Goal: Information Seeking & Learning: Check status

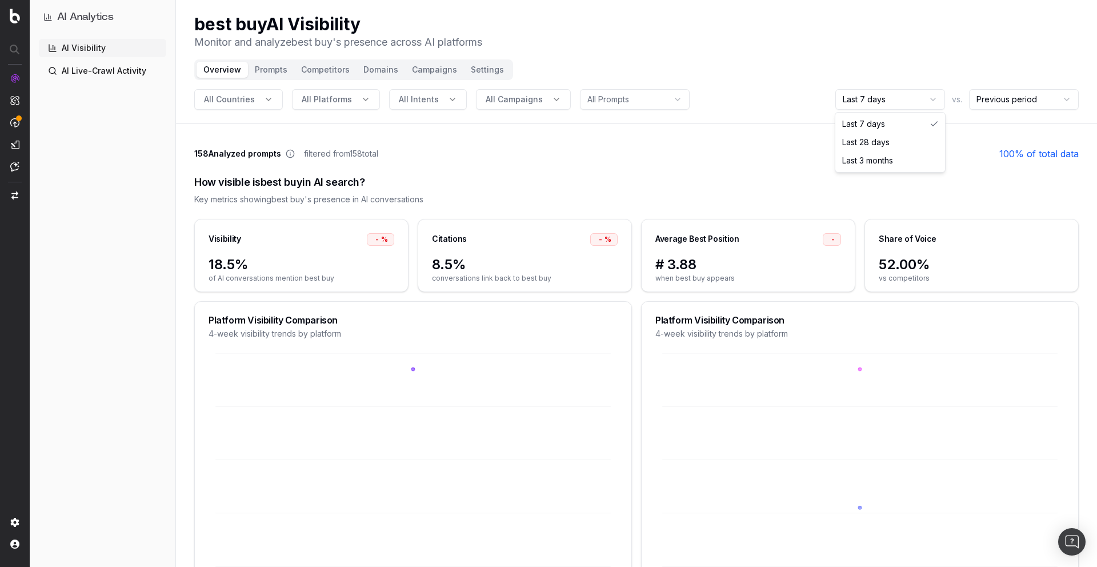
click at [932, 99] on html "AI Analytics | best-buy | best-buy AI Analytics AI Visibility AI Live-Crawl Act…" at bounding box center [548, 283] width 1097 height 567
click at [926, 99] on html "AI Analytics AI Visibility AI Live-Crawl Activity best buy AI Visibility Monito…" at bounding box center [548, 283] width 1097 height 567
click at [927, 99] on html "AI Analytics AI Visibility AI Live-Crawl Activity best buy AI Visibility Monito…" at bounding box center [548, 283] width 1097 height 567
click at [933, 102] on html "AI Analytics AI Visibility AI Live-Crawl Activity best buy AI Visibility Monito…" at bounding box center [548, 283] width 1097 height 567
click at [1011, 99] on html "AI Analytics AI Visibility AI Live-Crawl Activity best buy AI Visibility Monito…" at bounding box center [548, 283] width 1097 height 567
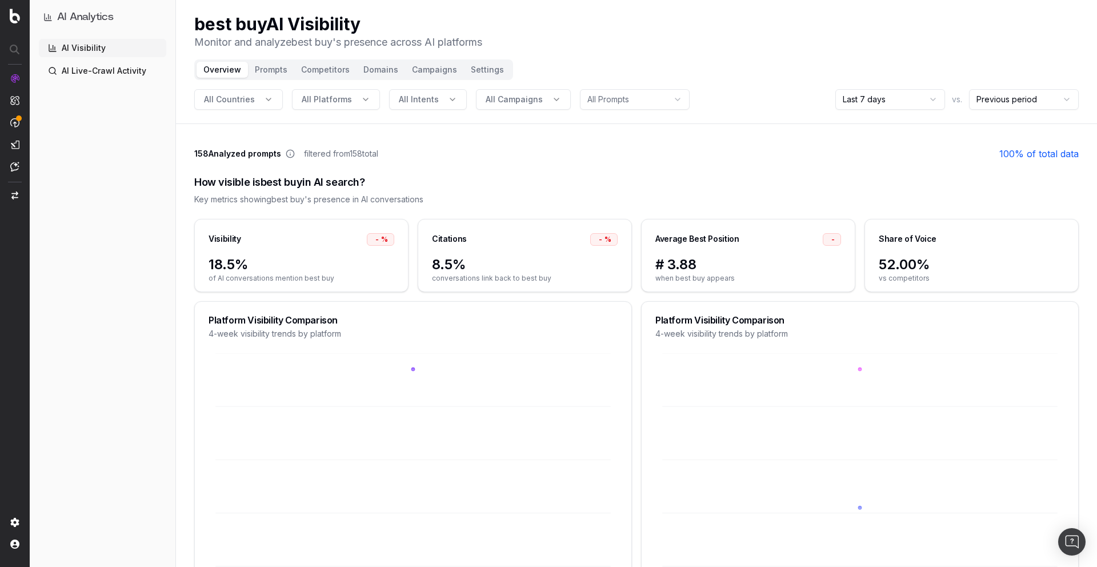
click at [1011, 99] on html "AI Analytics AI Visibility AI Live-Crawl Activity best buy AI Visibility Monito…" at bounding box center [548, 283] width 1097 height 567
click at [920, 103] on html "AI Analytics AI Visibility AI Live-Crawl Activity best buy AI Visibility Monito…" at bounding box center [548, 283] width 1097 height 567
click at [864, 166] on div "How visible is best buy in AI search? Key metrics showing best buy 's presence …" at bounding box center [636, 190] width 885 height 58
click at [929, 101] on html "AI Analytics AI Visibility AI Live-Crawl Activity best buy AI Visibility Monito…" at bounding box center [548, 283] width 1097 height 567
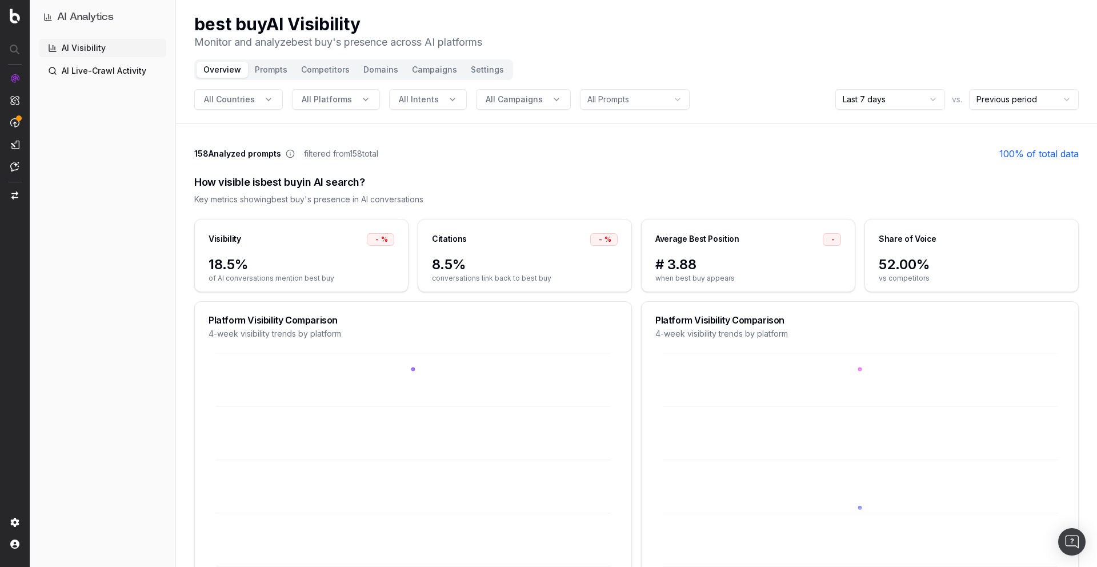
click at [141, 72] on link "AI Live-Crawl Activity" at bounding box center [102, 71] width 127 height 18
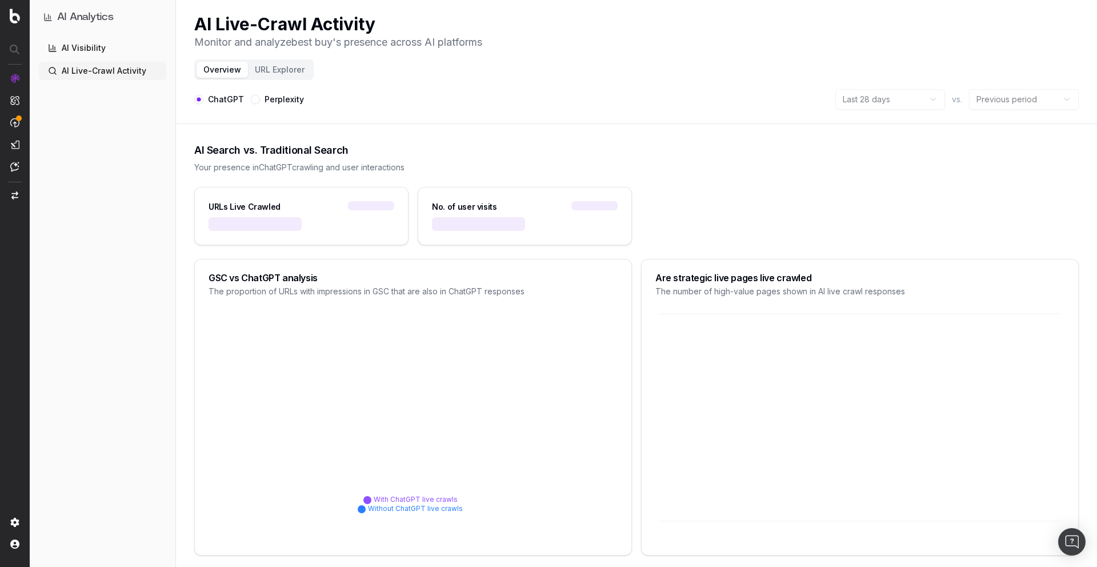
click at [115, 50] on link "AI Visibility" at bounding box center [102, 48] width 127 height 18
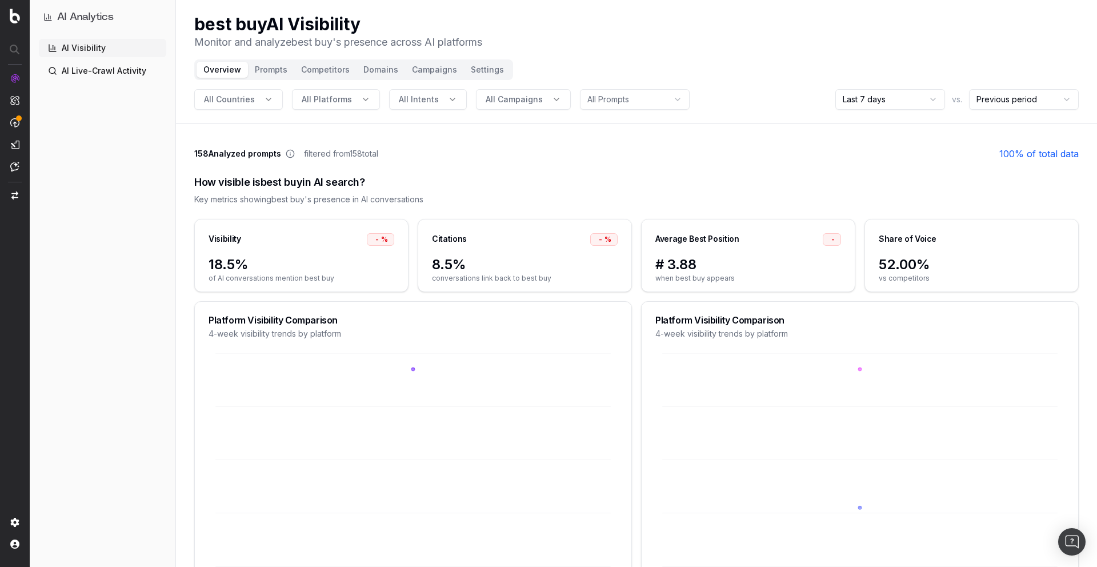
click at [641, 99] on html "AI Analytics AI Visibility AI Live-Crawl Activity best buy AI Visibility Monito…" at bounding box center [548, 283] width 1097 height 567
click at [639, 99] on html "AI Analytics AI Visibility AI Live-Crawl Activity best buy AI Visibility Monito…" at bounding box center [548, 283] width 1097 height 567
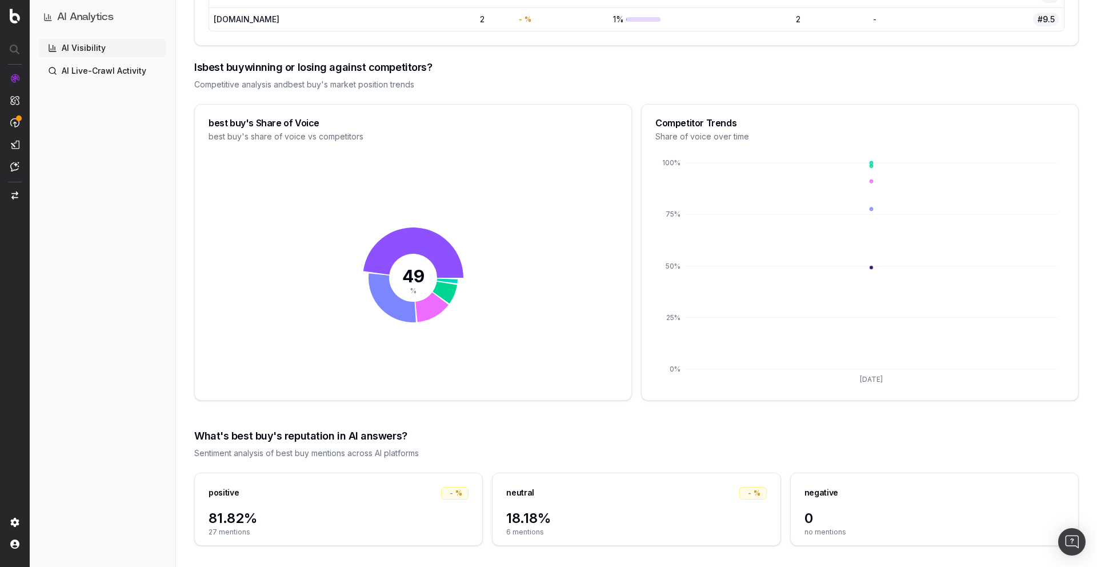
scroll to position [1232, 0]
